Goal: Task Accomplishment & Management: Complete application form

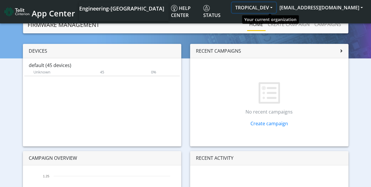
click at [276, 8] on button "TROPICAL_DEV" at bounding box center [253, 7] width 44 height 11
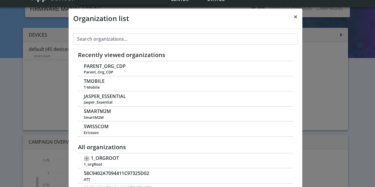
click at [294, 18] on span "×" at bounding box center [295, 17] width 4 height 10
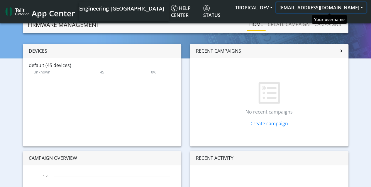
click at [335, 8] on button "[EMAIL_ADDRESS][DOMAIN_NAME]" at bounding box center [321, 7] width 90 height 11
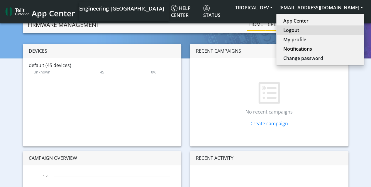
click at [308, 29] on button "Logout" at bounding box center [320, 29] width 88 height 9
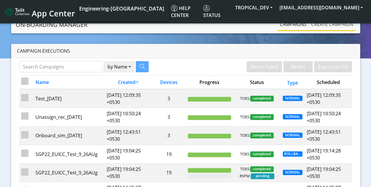
click at [332, 24] on link "Create campaign" at bounding box center [331, 24] width 47 height 12
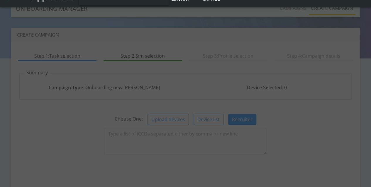
scroll to position [59, 0]
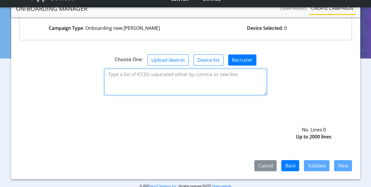
click at [185, 81] on textarea at bounding box center [185, 82] width 162 height 26
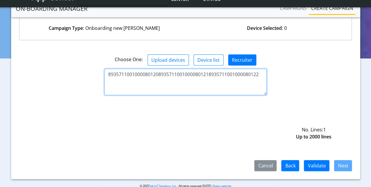
type textarea "893571100100008012089357110010000801218935711001000080122"
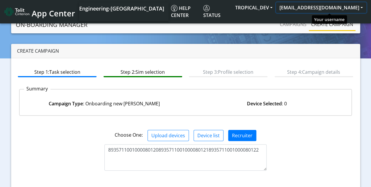
click at [328, 6] on button "[EMAIL_ADDRESS][DOMAIN_NAME]" at bounding box center [321, 7] width 90 height 11
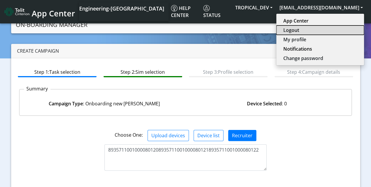
click at [305, 30] on button "Logout" at bounding box center [320, 29] width 88 height 9
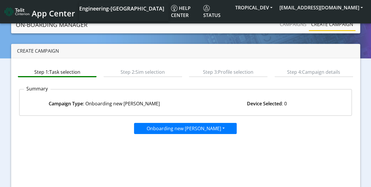
scroll to position [59, 0]
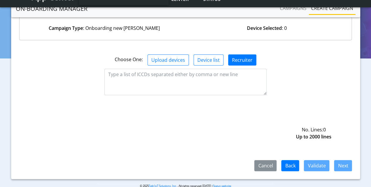
click at [185, 81] on textarea at bounding box center [185, 82] width 162 height 26
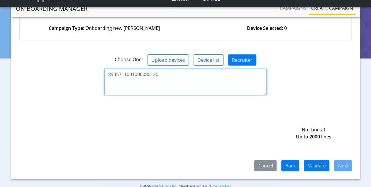
type textarea "8935711001000080120"
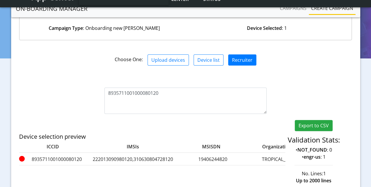
scroll to position [79, 0]
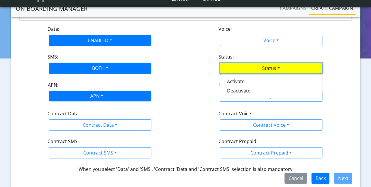
click at [97, 95] on div "APN" at bounding box center [96, 96] width 108 height 11
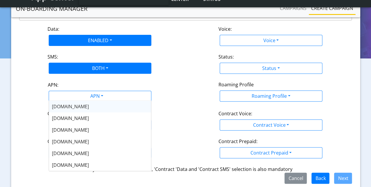
click at [87, 107] on div "flolive.net" at bounding box center [100, 107] width 102 height 12
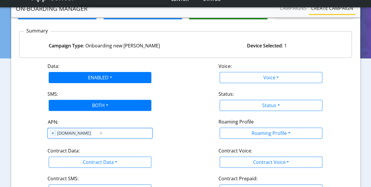
scroll to position [0, 0]
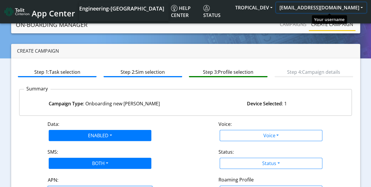
click at [320, 6] on button "[EMAIL_ADDRESS][DOMAIN_NAME]" at bounding box center [321, 7] width 90 height 11
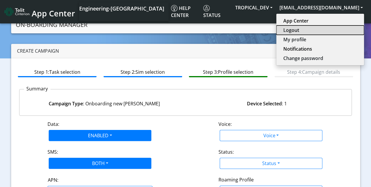
click at [315, 31] on button "Logout" at bounding box center [320, 29] width 88 height 9
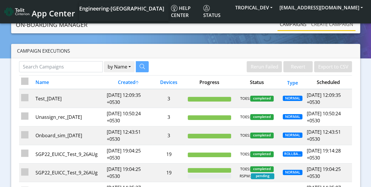
click at [320, 26] on link "Create campaign" at bounding box center [331, 24] width 47 height 12
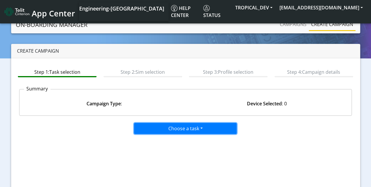
click at [181, 127] on button "Choose a task" at bounding box center [185, 128] width 103 height 11
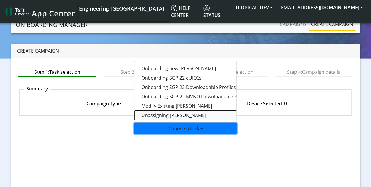
click at [175, 114] on taskunassign-dropdown "Unassigning [PERSON_NAME]" at bounding box center [207, 115] width 146 height 9
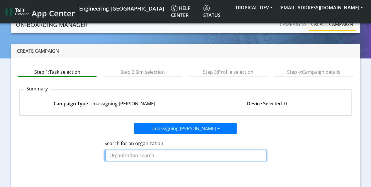
click at [155, 156] on input "text" at bounding box center [185, 155] width 162 height 11
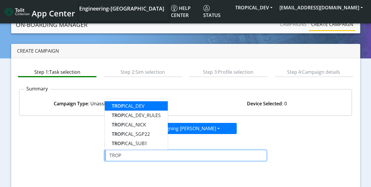
click at [144, 107] on ngb-highlight "TROP ICAL_DEV" at bounding box center [128, 106] width 33 height 6
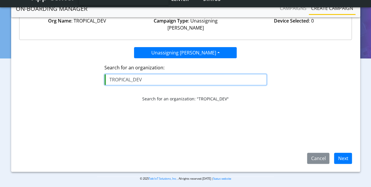
scroll to position [70, 0]
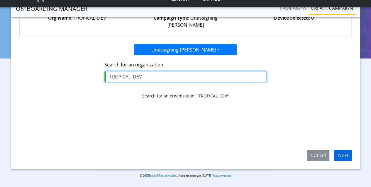
type input "TROPICAL_DEV"
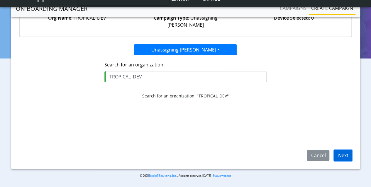
click at [338, 155] on button "Next" at bounding box center [343, 155] width 18 height 11
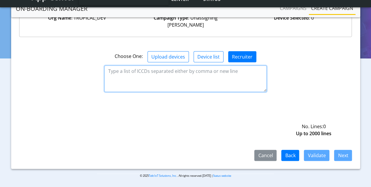
click at [185, 66] on textarea at bounding box center [185, 79] width 162 height 26
paste textarea "8935711001000080120 8935711001000080121 8935711001000080122"
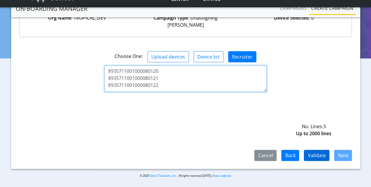
type textarea "8935711001000080120 8935711001000080121 8935711001000080122"
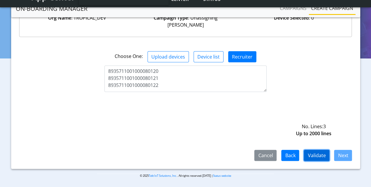
click at [313, 155] on button "Validate" at bounding box center [315, 155] width 25 height 11
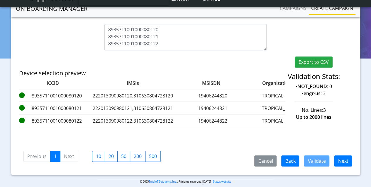
scroll to position [132, 0]
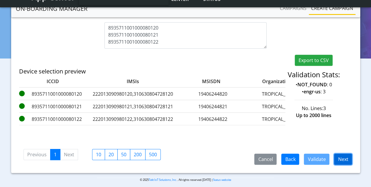
click at [340, 155] on button "Next" at bounding box center [343, 159] width 18 height 11
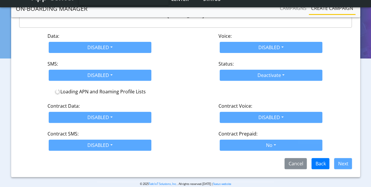
scroll to position [92, 0]
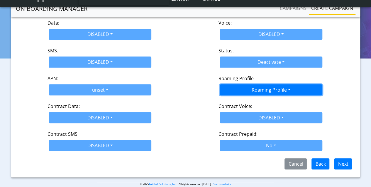
click at [222, 84] on button "Roaming Profile" at bounding box center [270, 89] width 103 height 11
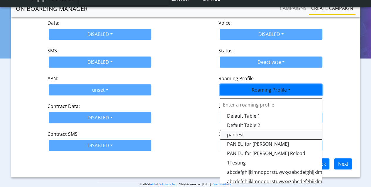
click at [228, 130] on Profile-dropdown "pantest" at bounding box center [293, 134] width 146 height 9
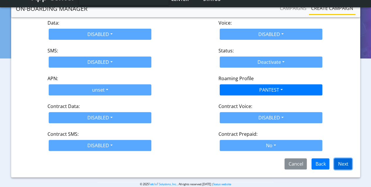
click at [347, 158] on button "Next" at bounding box center [343, 163] width 18 height 11
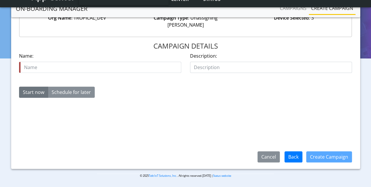
scroll to position [70, 0]
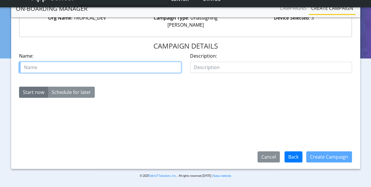
click at [90, 63] on input "text" at bounding box center [100, 67] width 162 height 11
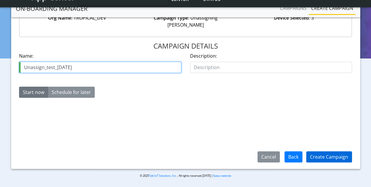
type input "Unassign_test_[DATE]"
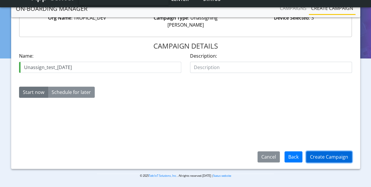
click at [325, 156] on button "Create Campaign" at bounding box center [329, 156] width 46 height 11
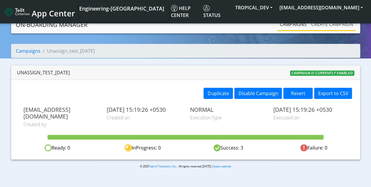
click at [321, 29] on link "Create campaign" at bounding box center [331, 24] width 47 height 12
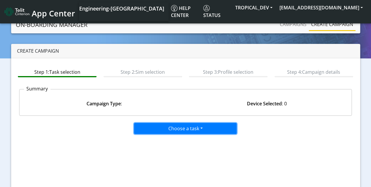
click at [202, 128] on button "Choose a task" at bounding box center [185, 128] width 103 height 11
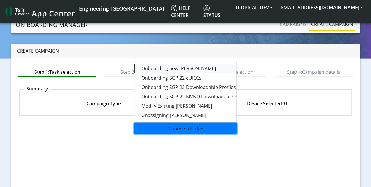
click at [161, 67] on tasktoes-dropdown "Onboarding new [PERSON_NAME]" at bounding box center [207, 68] width 146 height 9
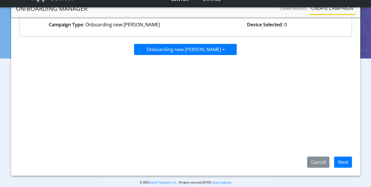
scroll to position [70, 0]
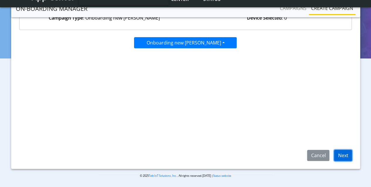
click at [341, 157] on button "Next" at bounding box center [343, 155] width 18 height 11
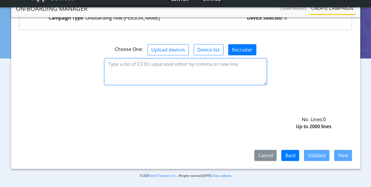
click at [195, 62] on textarea at bounding box center [185, 72] width 162 height 26
paste textarea "8935711001000080120 8935711001000080121 8935711001000080122"
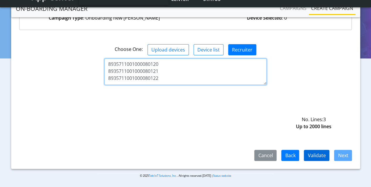
type textarea "8935711001000080120 8935711001000080121 8935711001000080122"
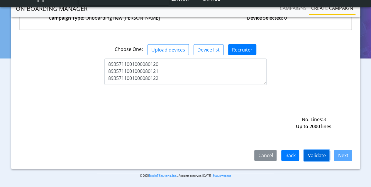
click at [312, 156] on button "Validate" at bounding box center [315, 155] width 25 height 11
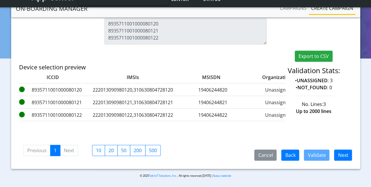
scroll to position [132, 0]
click at [339, 157] on button "Next" at bounding box center [343, 155] width 18 height 11
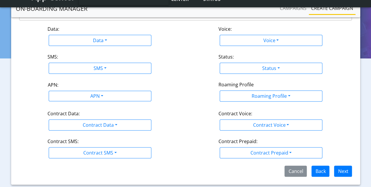
scroll to position [93, 0]
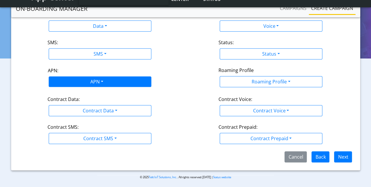
click at [94, 81] on div "APN" at bounding box center [96, 82] width 108 height 11
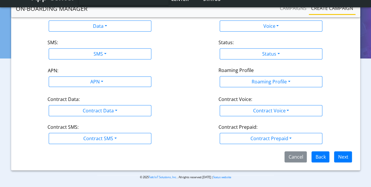
click at [168, 75] on div "APN: APN" at bounding box center [100, 77] width 171 height 21
click at [294, 154] on button "Cancel" at bounding box center [295, 156] width 22 height 11
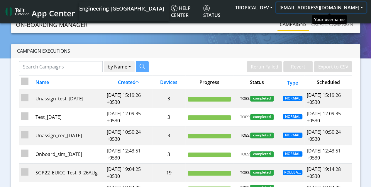
click at [317, 7] on button "[EMAIL_ADDRESS][DOMAIN_NAME]" at bounding box center [321, 7] width 90 height 11
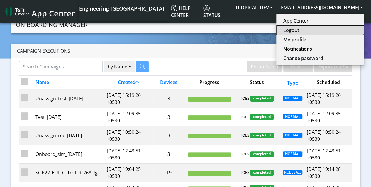
click at [308, 29] on button "Logout" at bounding box center [320, 29] width 88 height 9
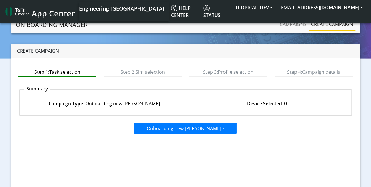
scroll to position [59, 0]
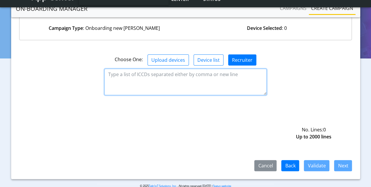
click at [185, 81] on textarea at bounding box center [185, 82] width 162 height 26
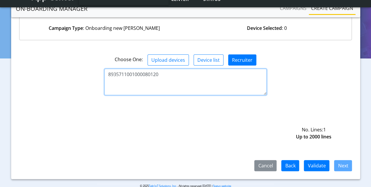
type textarea "8935711001000080120"
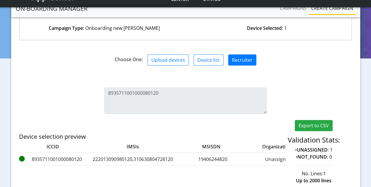
scroll to position [79, 0]
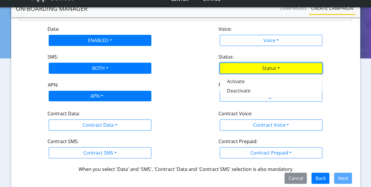
click at [97, 95] on div "APN" at bounding box center [96, 96] width 108 height 11
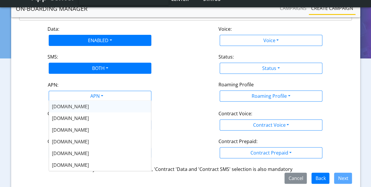
click at [87, 110] on div "flolive.net" at bounding box center [100, 107] width 102 height 12
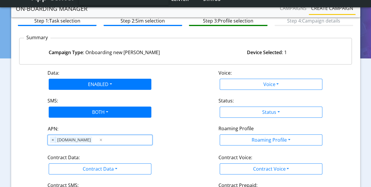
scroll to position [0, 0]
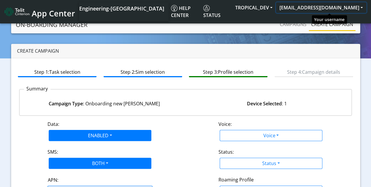
click at [326, 10] on button "[EMAIL_ADDRESS][DOMAIN_NAME]" at bounding box center [321, 7] width 90 height 11
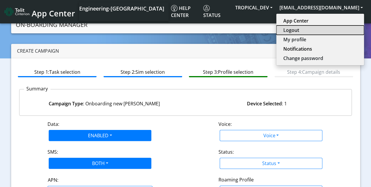
click at [313, 31] on button "Logout" at bounding box center [320, 29] width 88 height 9
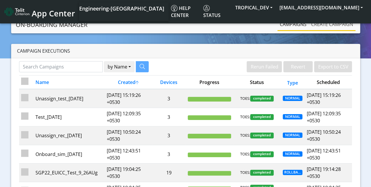
click at [332, 24] on link "Create campaign" at bounding box center [331, 24] width 47 height 12
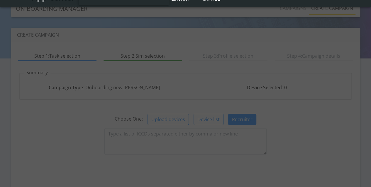
scroll to position [59, 0]
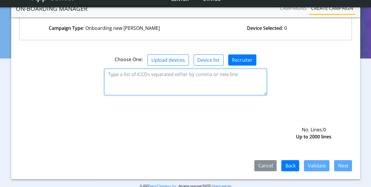
click at [185, 81] on textarea at bounding box center [185, 82] width 162 height 26
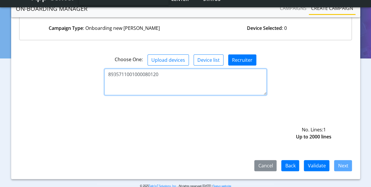
type textarea "8935711001000080120"
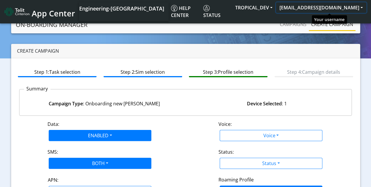
click at [307, 4] on button "[EMAIL_ADDRESS][DOMAIN_NAME]" at bounding box center [321, 7] width 90 height 11
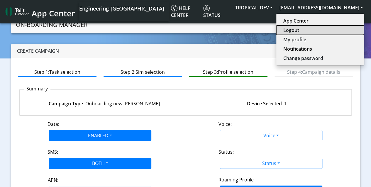
click at [305, 30] on button "Logout" at bounding box center [320, 29] width 88 height 9
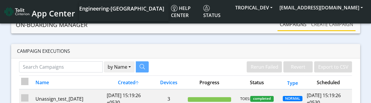
click at [327, 27] on link "Create campaign" at bounding box center [331, 24] width 47 height 12
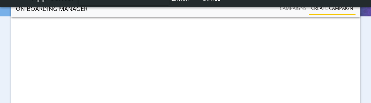
scroll to position [88, 0]
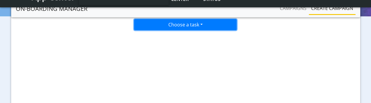
click at [175, 27] on button "Choose a task" at bounding box center [185, 24] width 103 height 11
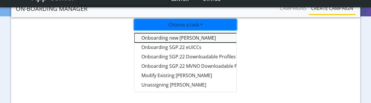
click at [166, 37] on tasktoes-dropdown "Onboarding new [PERSON_NAME]" at bounding box center [207, 37] width 146 height 9
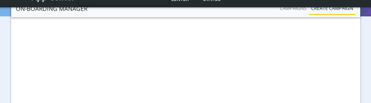
scroll to position [154, 0]
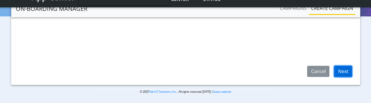
click at [338, 70] on button "Next" at bounding box center [343, 71] width 18 height 11
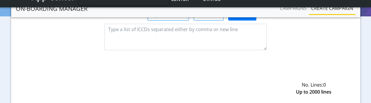
scroll to position [95, 0]
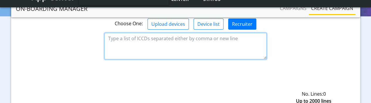
click at [121, 45] on textarea at bounding box center [185, 46] width 162 height 26
paste textarea "Angularized Event Log of Trigger throws Console Error"
drag, startPoint x: 226, startPoint y: 40, endPoint x: 105, endPoint y: 39, distance: 120.1
click at [105, 39] on textarea "Angularized Event Log of Trigger throws Console Error" at bounding box center [185, 46] width 162 height 26
type textarea "Angularized Event Log of Trigger throws Console Error"
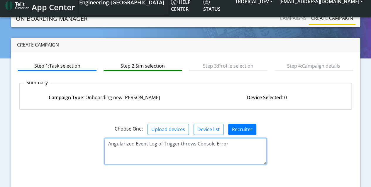
scroll to position [0, 0]
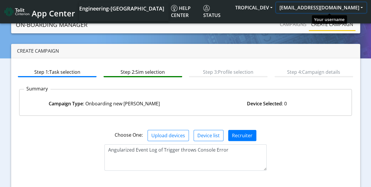
click at [309, 9] on button "[EMAIL_ADDRESS][DOMAIN_NAME]" at bounding box center [321, 7] width 90 height 11
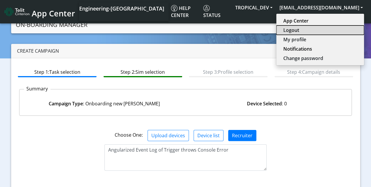
click at [303, 28] on button "Logout" at bounding box center [320, 29] width 88 height 9
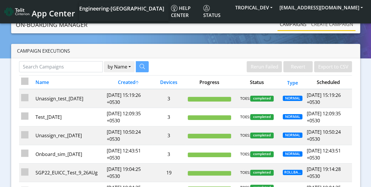
click at [341, 27] on link "Create campaign" at bounding box center [331, 24] width 47 height 12
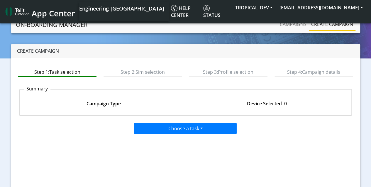
click at [197, 127] on button "Choose a task" at bounding box center [185, 128] width 103 height 11
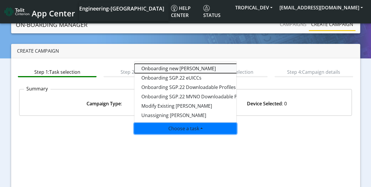
click at [180, 68] on tasktoes-dropdown "Onboarding new [PERSON_NAME]" at bounding box center [207, 68] width 146 height 9
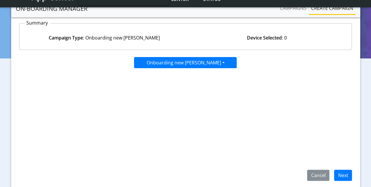
scroll to position [70, 0]
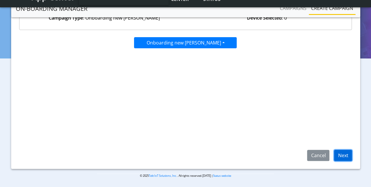
click at [344, 154] on button "Next" at bounding box center [343, 155] width 18 height 11
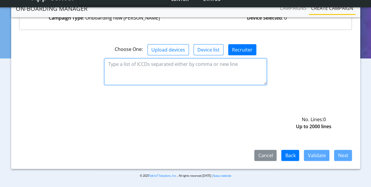
click at [179, 66] on textarea at bounding box center [185, 72] width 162 height 26
paste textarea "Angularized Event Log of Trigger throws Console Error"
type textarea "Angularized Event Log of Trigger throws Console Error"
drag, startPoint x: 233, startPoint y: 65, endPoint x: 107, endPoint y: 66, distance: 126.5
click at [107, 66] on textarea "Angularized Event Log of Trigger throws Console Error" at bounding box center [185, 72] width 162 height 26
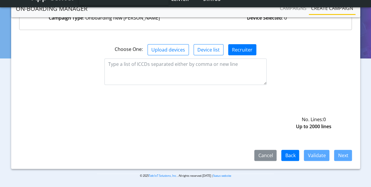
click at [149, 169] on div "Step 1: Task selection Step 2: Sim selection Step 3: Profile selection Step 4: …" at bounding box center [185, 70] width 349 height 197
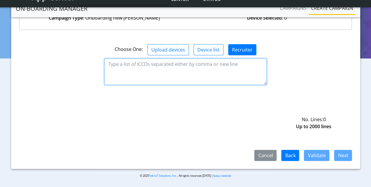
click at [124, 65] on textarea at bounding box center [185, 72] width 162 height 26
paste textarea "8935711001000080120"
type textarea "8935711001000080120"
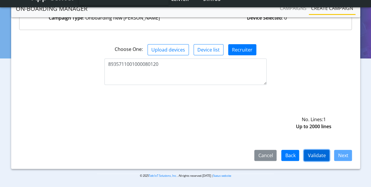
click at [318, 155] on button "Validate" at bounding box center [315, 155] width 25 height 11
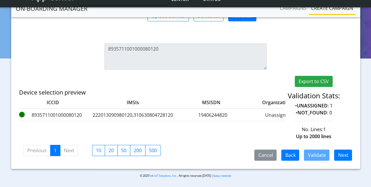
scroll to position [107, 0]
click at [335, 156] on button "Next" at bounding box center [343, 155] width 18 height 11
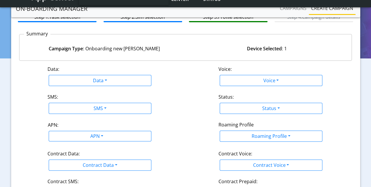
scroll to position [35, 0]
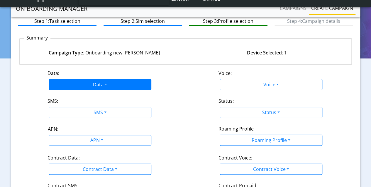
click at [93, 82] on button "Data" at bounding box center [100, 84] width 103 height 11
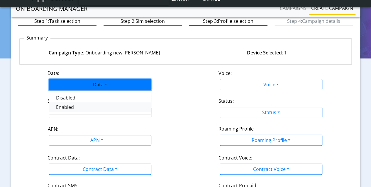
click at [70, 107] on button "Enabled" at bounding box center [122, 107] width 146 height 9
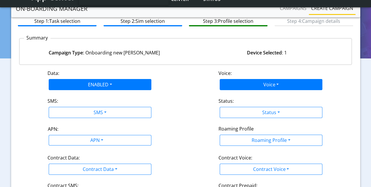
click at [269, 86] on button "Voice" at bounding box center [270, 84] width 103 height 11
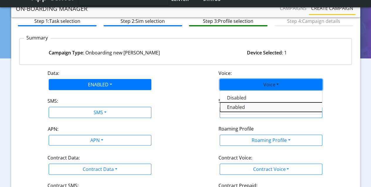
click at [230, 108] on button "Enabled" at bounding box center [293, 107] width 146 height 9
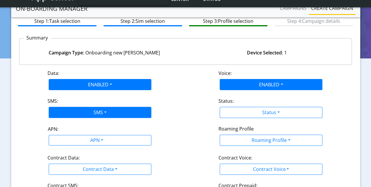
click at [98, 115] on button "SMS" at bounding box center [100, 112] width 103 height 11
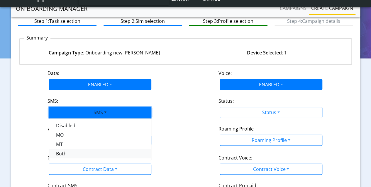
click at [66, 154] on button "Both" at bounding box center [122, 153] width 146 height 9
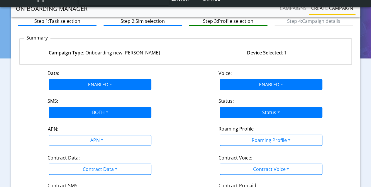
click at [244, 113] on button "Status" at bounding box center [270, 112] width 103 height 11
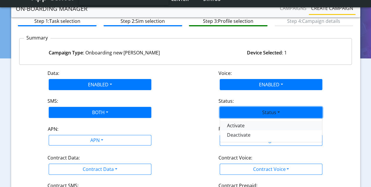
click at [238, 123] on button "Activate" at bounding box center [293, 125] width 146 height 9
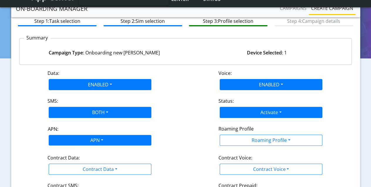
click at [102, 138] on body "App Center Engineering-US Help center Status TROPICAL_DEV sadminuser@example.com" at bounding box center [185, 51] width 371 height 173
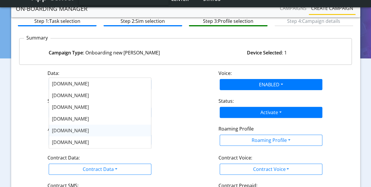
click at [76, 130] on div "nxt17.eu" at bounding box center [100, 131] width 102 height 12
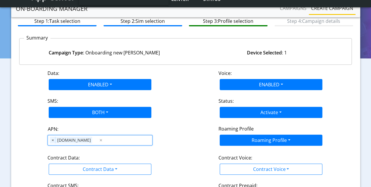
click at [234, 140] on button "Roaming Profile" at bounding box center [270, 140] width 103 height 11
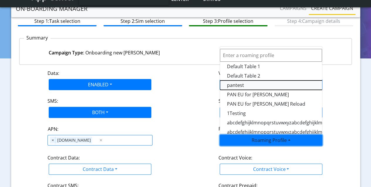
click at [234, 86] on Profile-dropdown "pantest" at bounding box center [293, 85] width 146 height 9
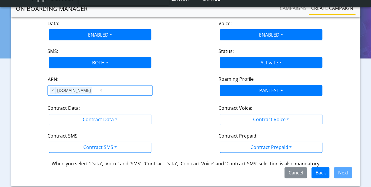
scroll to position [93, 0]
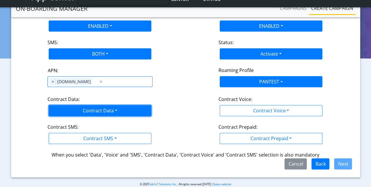
click at [107, 111] on button "Contract Data" at bounding box center [100, 110] width 103 height 11
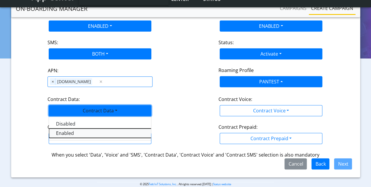
click at [75, 132] on Dataenabled-dropdown "Enabled" at bounding box center [122, 133] width 146 height 9
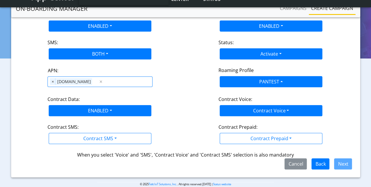
click at [234, 109] on button "Contract Voice" at bounding box center [270, 110] width 103 height 11
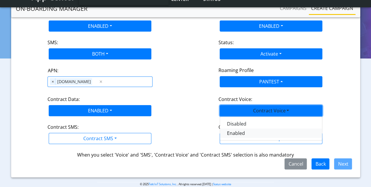
click at [229, 131] on Voiceenabled-dropdown "Enabled" at bounding box center [293, 133] width 146 height 9
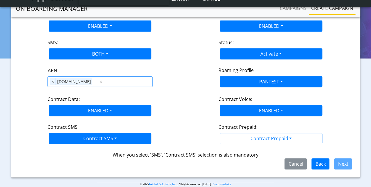
click at [78, 138] on button "Contract SMS" at bounding box center [100, 138] width 103 height 11
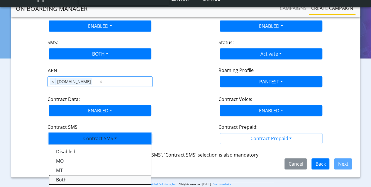
click at [64, 179] on SMSboth-dropdown "Both" at bounding box center [122, 179] width 146 height 9
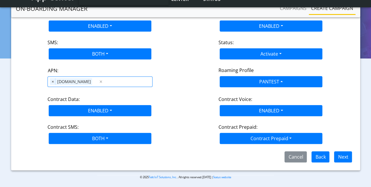
click at [290, 139] on button "Contract Prepaid" at bounding box center [270, 138] width 103 height 11
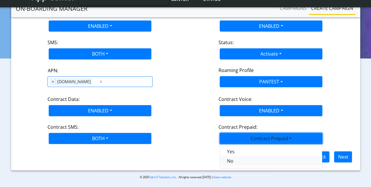
click at [234, 159] on Prepaidnotprepaid-dropdown "No" at bounding box center [293, 160] width 146 height 9
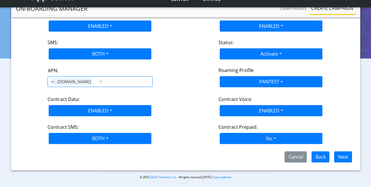
click at [285, 168] on div "Step 1: Task selection Step 2: Sim selection Step 3: Profile selection Step 4: …" at bounding box center [185, 60] width 349 height 222
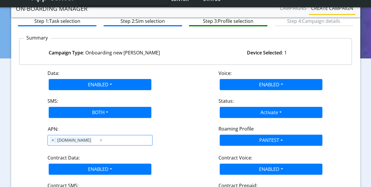
scroll to position [0, 0]
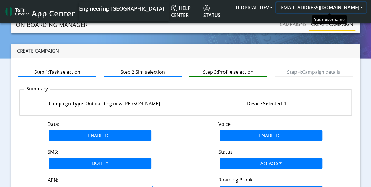
click at [314, 5] on button "[EMAIL_ADDRESS][DOMAIN_NAME]" at bounding box center [321, 7] width 90 height 11
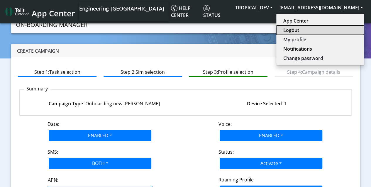
click at [313, 30] on button "Logout" at bounding box center [320, 29] width 88 height 9
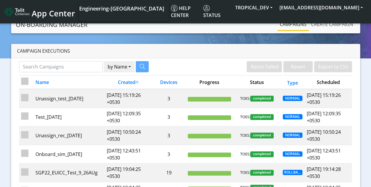
click at [332, 24] on link "Create campaign" at bounding box center [331, 24] width 47 height 12
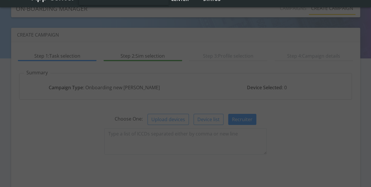
scroll to position [59, 0]
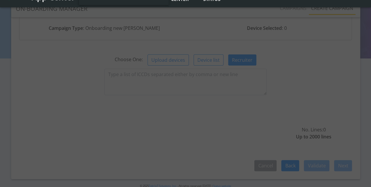
click at [185, 81] on div at bounding box center [185, 94] width 28 height 28
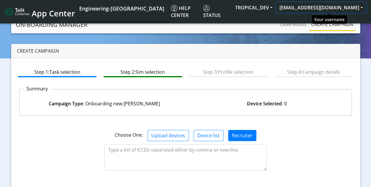
click at [325, 5] on button "[EMAIL_ADDRESS][DOMAIN_NAME]" at bounding box center [321, 7] width 90 height 11
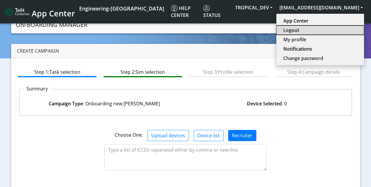
click at [311, 31] on button "Logout" at bounding box center [320, 29] width 88 height 9
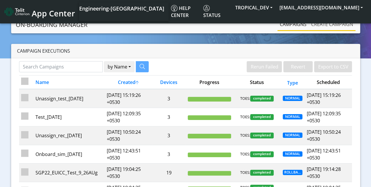
click at [332, 24] on link "Create campaign" at bounding box center [331, 24] width 47 height 12
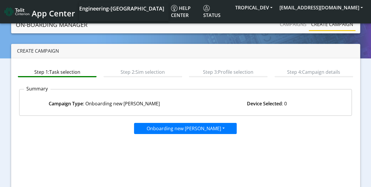
scroll to position [59, 0]
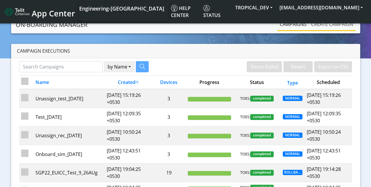
click at [332, 24] on link "Create campaign" at bounding box center [331, 24] width 47 height 12
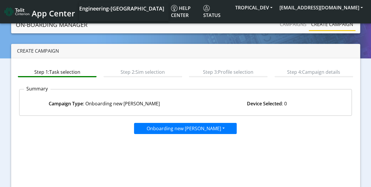
scroll to position [59, 0]
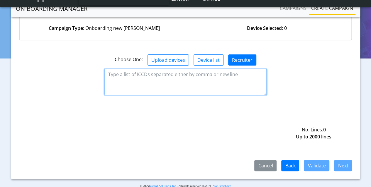
click at [185, 81] on textarea at bounding box center [185, 82] width 162 height 26
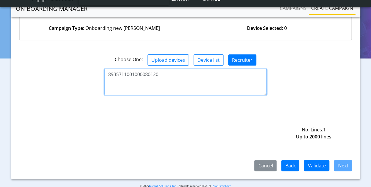
type textarea "8935711001000080120"
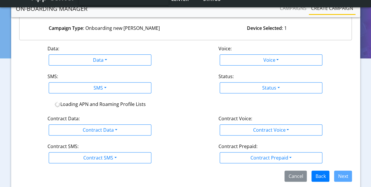
scroll to position [79, 0]
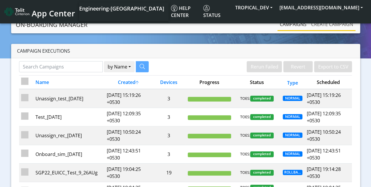
click at [332, 24] on link "Create campaign" at bounding box center [331, 24] width 47 height 12
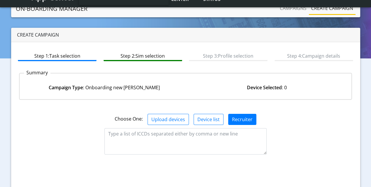
scroll to position [59, 0]
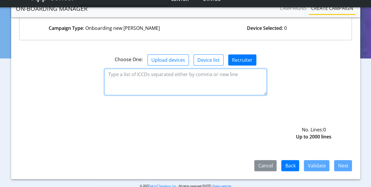
click at [185, 81] on textarea at bounding box center [185, 82] width 162 height 26
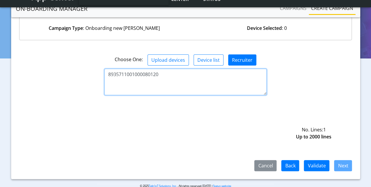
type textarea "8935711001000080120"
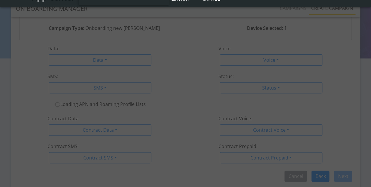
scroll to position [79, 0]
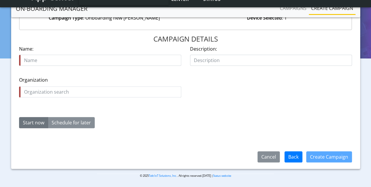
scroll to position [70, 0]
click at [100, 60] on input "text" at bounding box center [100, 60] width 162 height 11
type input "Test_[DATE]"
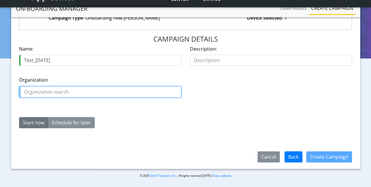
click at [100, 91] on input "text" at bounding box center [100, 91] width 162 height 11
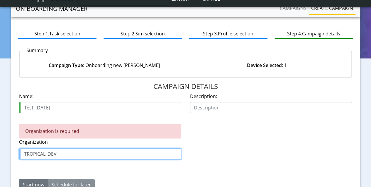
scroll to position [0, 0]
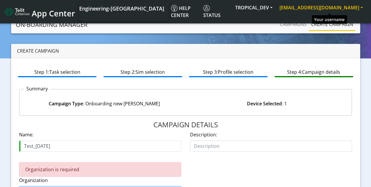
type input "TROPICAL_DEV"
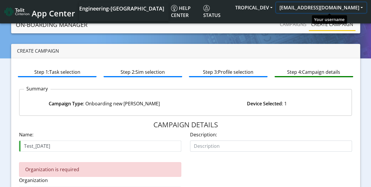
click at [341, 10] on button "[EMAIL_ADDRESS][DOMAIN_NAME]" at bounding box center [321, 7] width 90 height 11
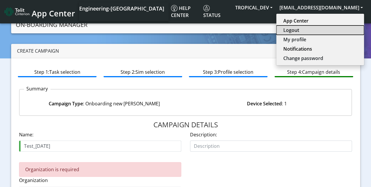
click at [317, 32] on button "Logout" at bounding box center [320, 29] width 88 height 9
